Goal: Task Accomplishment & Management: Use online tool/utility

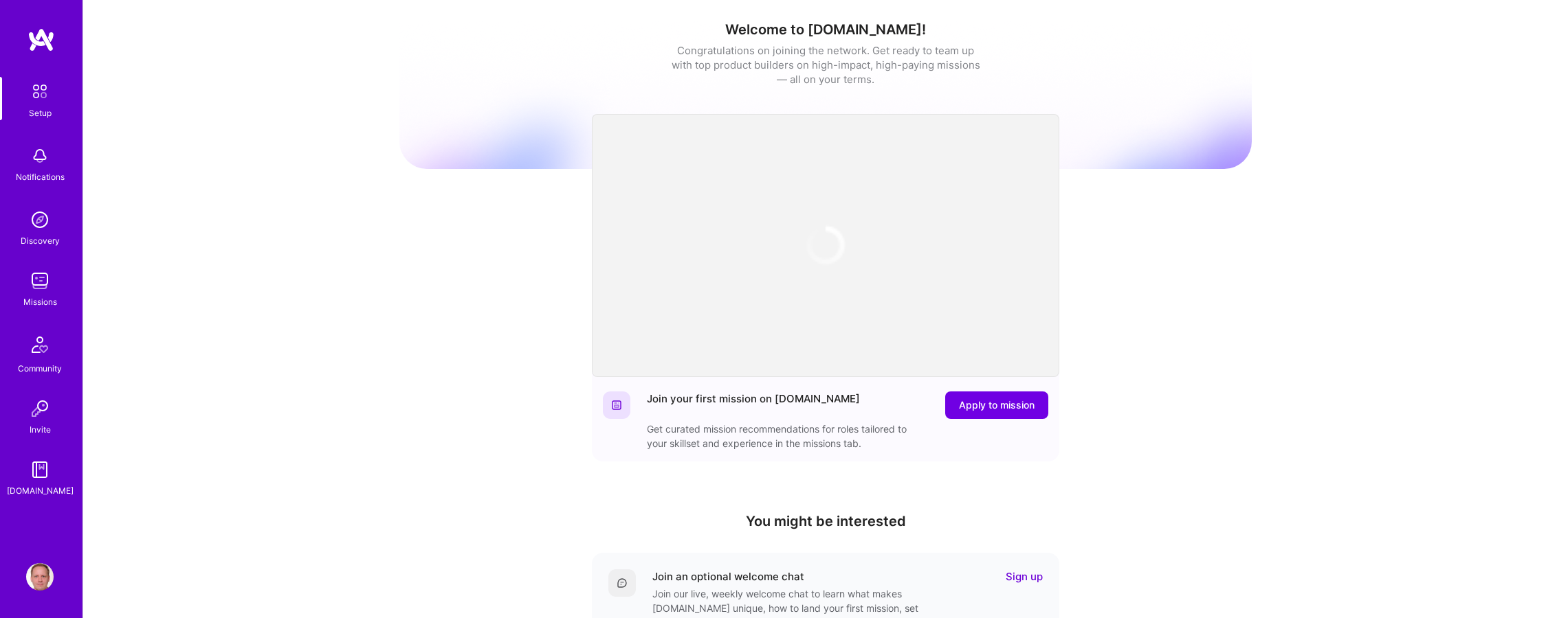
click at [8, 287] on link "Missions" at bounding box center [40, 288] width 85 height 42
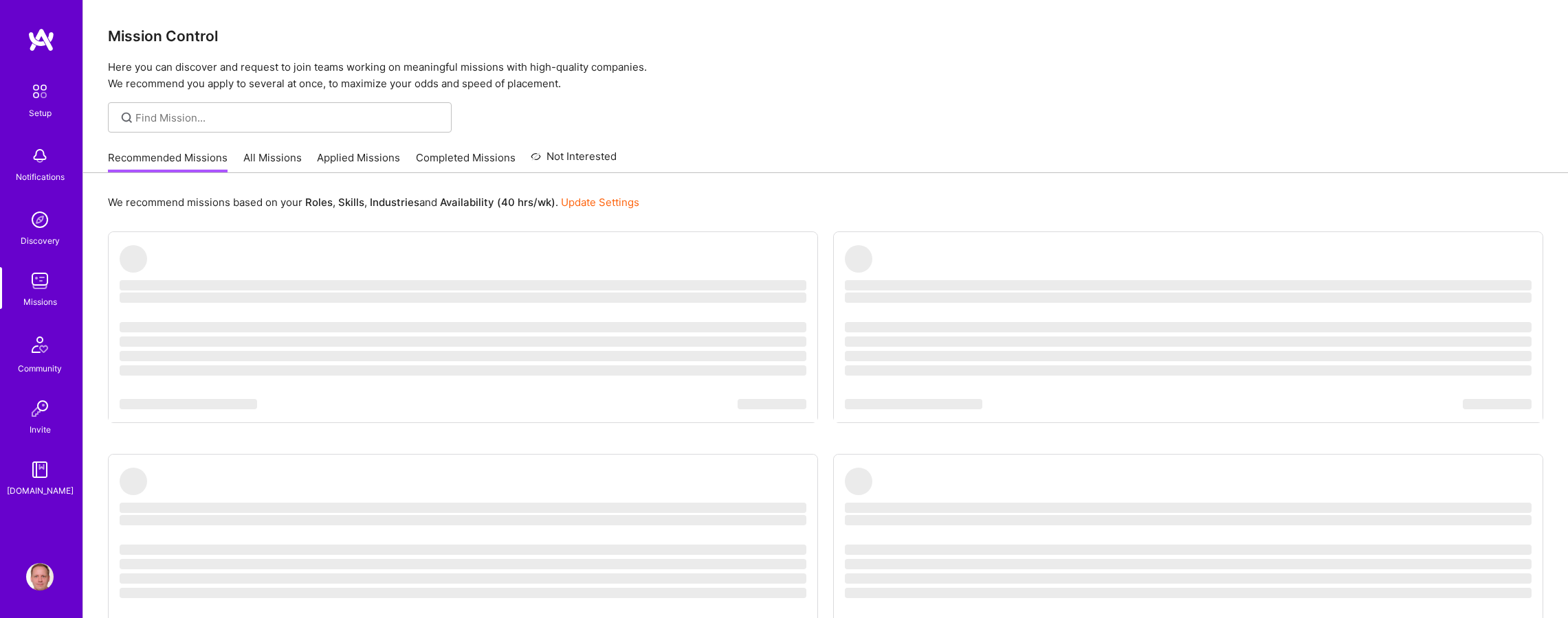
click at [33, 287] on img at bounding box center [40, 281] width 28 height 28
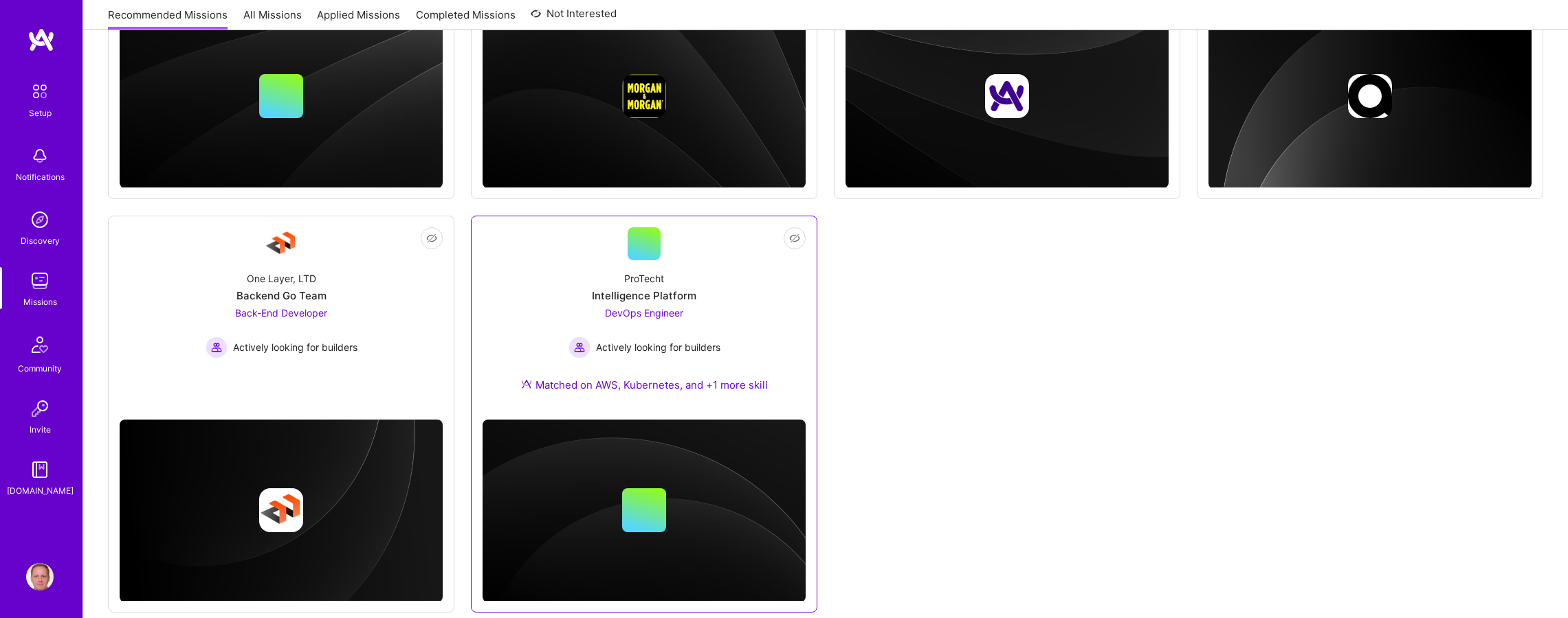
scroll to position [444, 0]
click at [584, 230] on link "Not Interested ProTecht Intelligence Platform DevOps Engineer Actively looking …" at bounding box center [644, 318] width 323 height 182
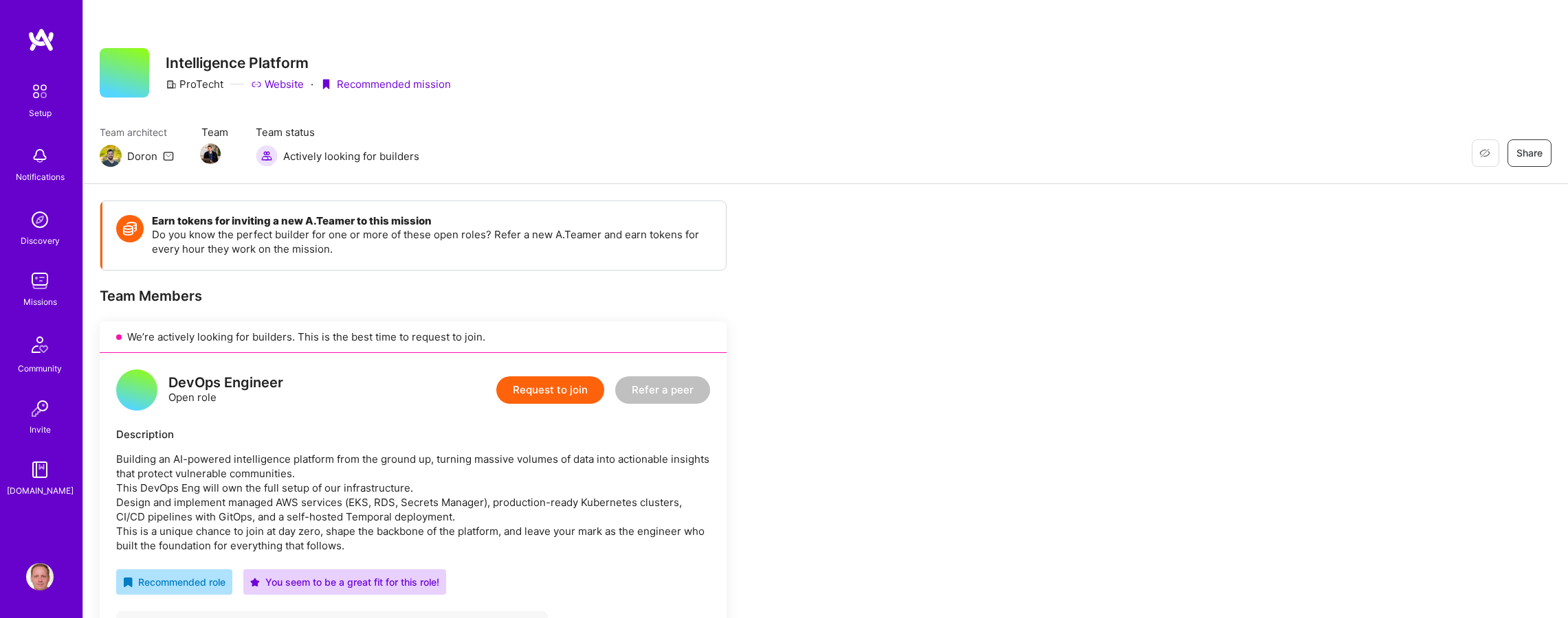
click at [289, 86] on link "Website" at bounding box center [277, 84] width 53 height 14
click at [37, 269] on img at bounding box center [40, 281] width 28 height 28
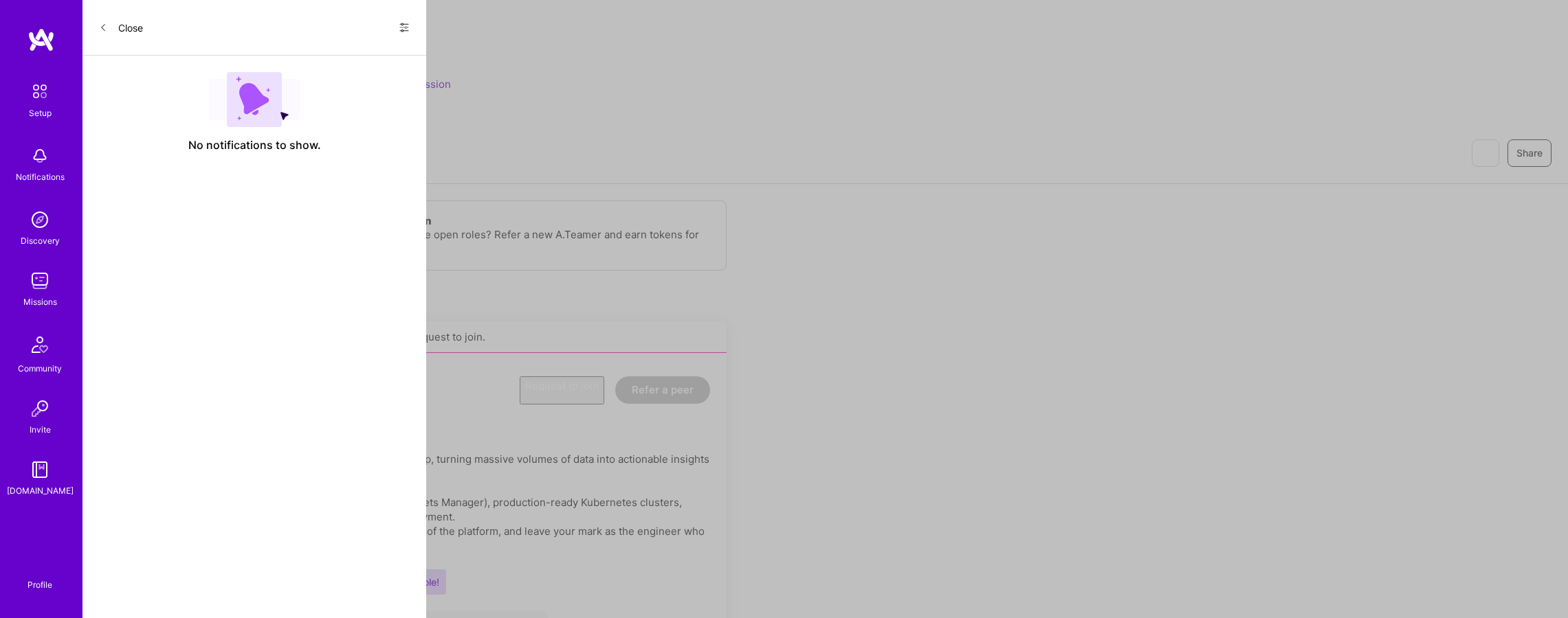
scroll to position [1, 0]
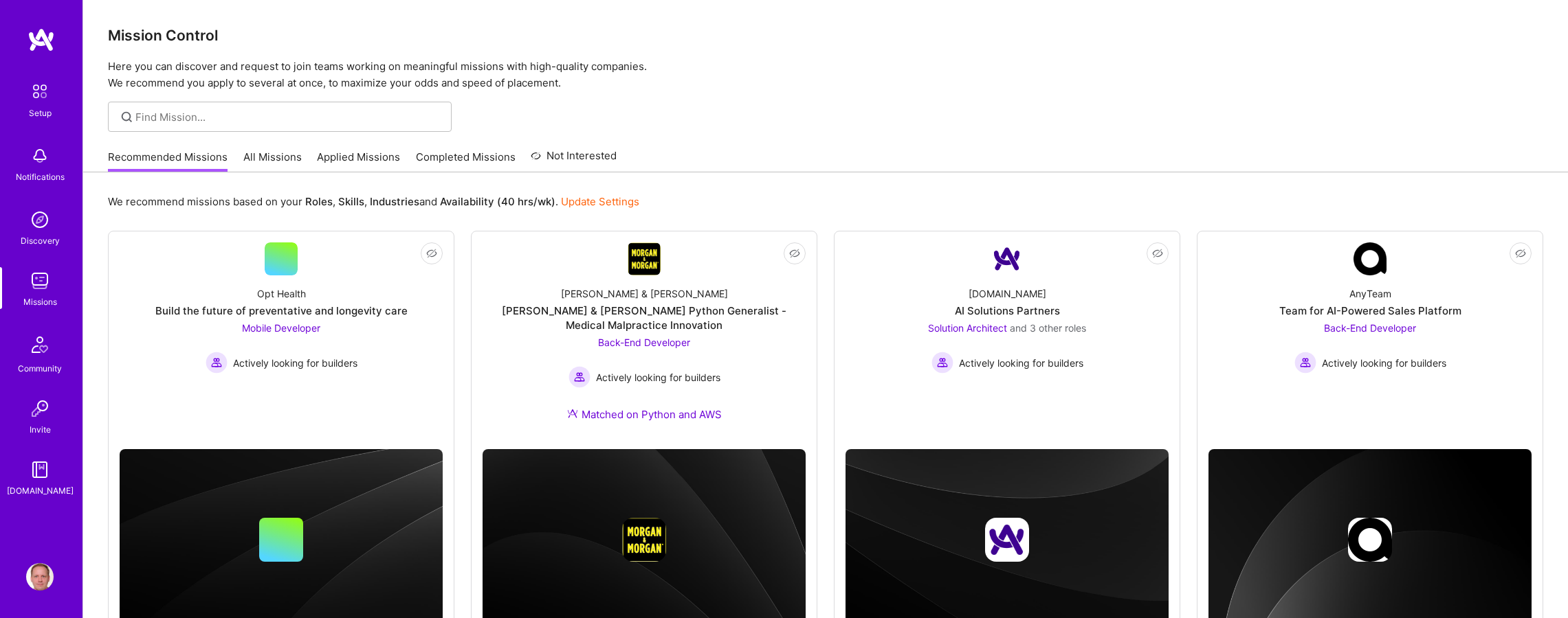
click at [334, 155] on link "Applied Missions" at bounding box center [358, 161] width 83 height 23
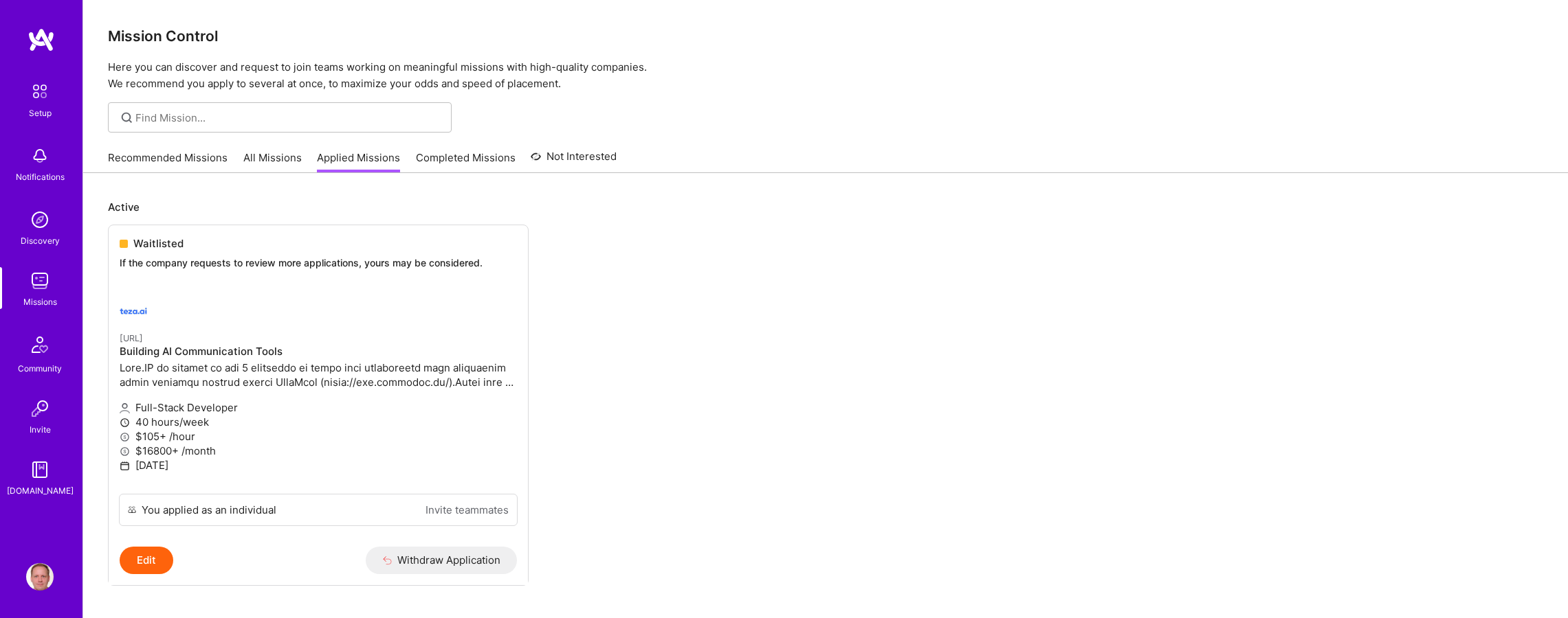
click at [737, 66] on p "Here you can discover and request to join teams working on meaningful missions …" at bounding box center [825, 76] width 1435 height 33
